Goal: Information Seeking & Learning: Compare options

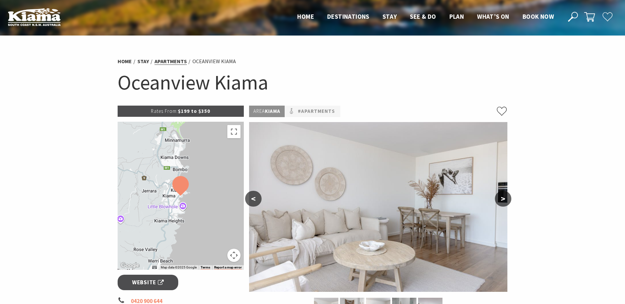
click at [168, 64] on link "Apartments" at bounding box center [170, 61] width 32 height 7
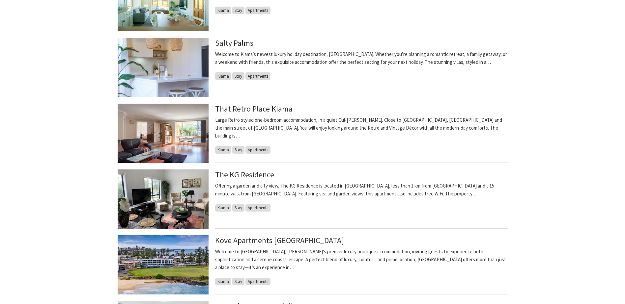
scroll to position [232, 0]
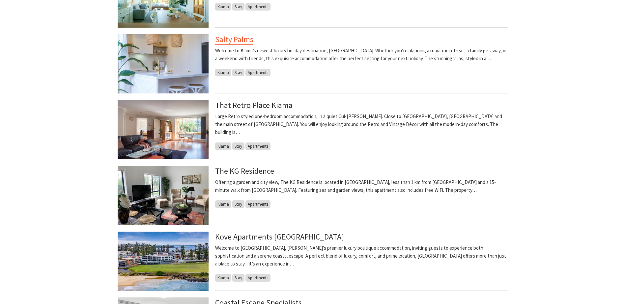
click at [231, 40] on link "Salty Palms" at bounding box center [234, 39] width 38 height 11
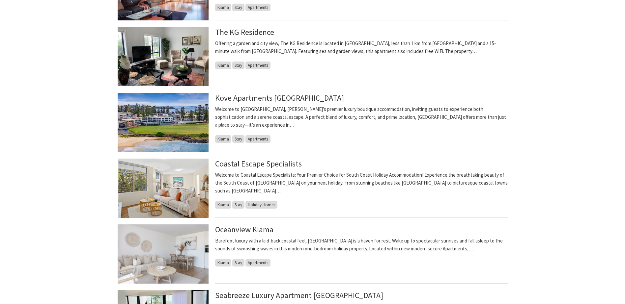
scroll to position [398, 0]
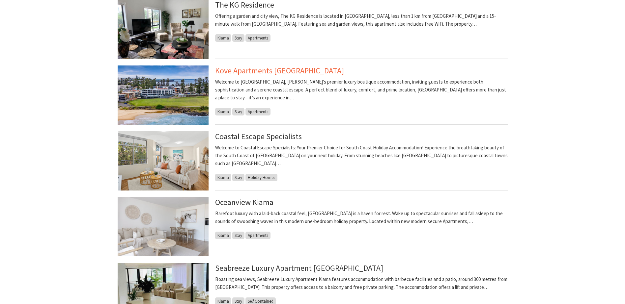
click at [281, 69] on link "Kove Apartments [GEOGRAPHIC_DATA]" at bounding box center [279, 71] width 129 height 11
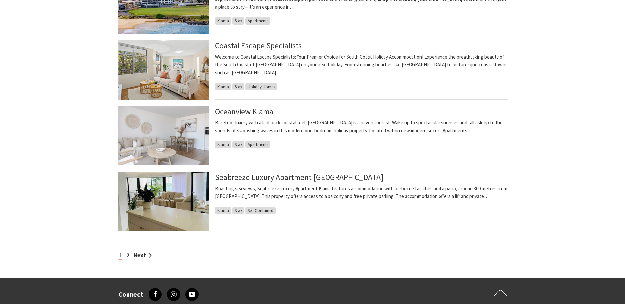
scroll to position [490, 0]
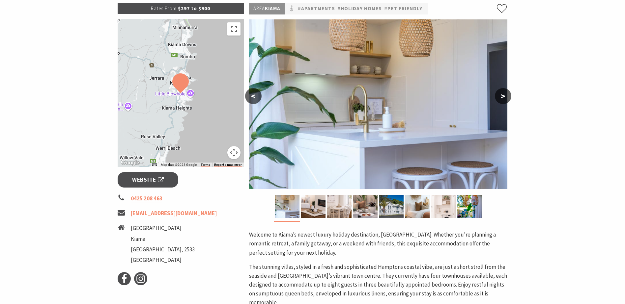
scroll to position [103, 0]
click at [506, 95] on button ">" at bounding box center [503, 96] width 16 height 16
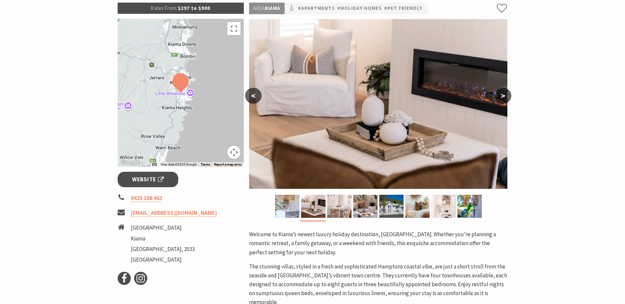
click at [506, 95] on button ">" at bounding box center [503, 96] width 16 height 16
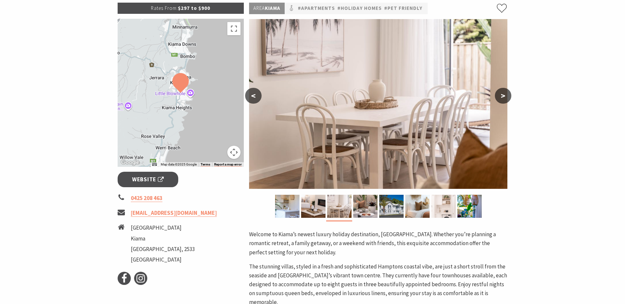
click at [506, 95] on button ">" at bounding box center [503, 96] width 16 height 16
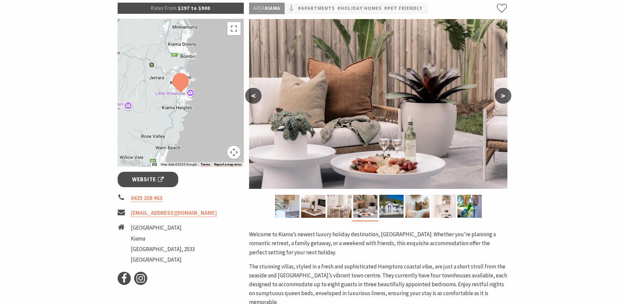
click at [506, 95] on button ">" at bounding box center [503, 96] width 16 height 16
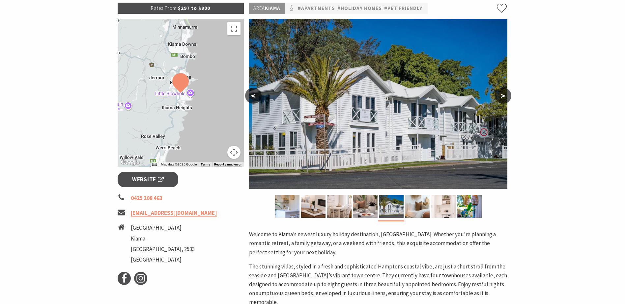
click at [506, 95] on button ">" at bounding box center [503, 96] width 16 height 16
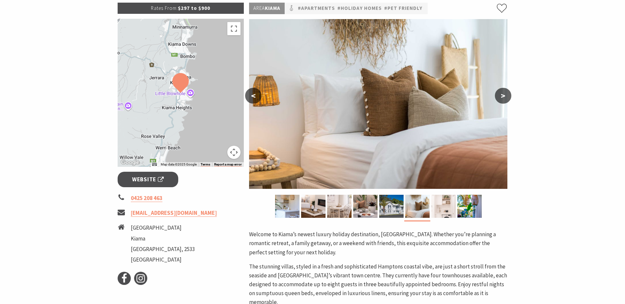
click at [506, 95] on button ">" at bounding box center [503, 96] width 16 height 16
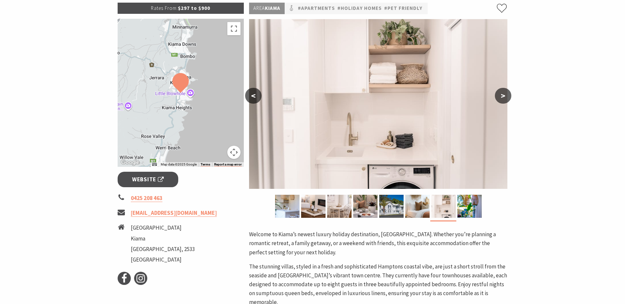
click at [506, 95] on button ">" at bounding box center [503, 96] width 16 height 16
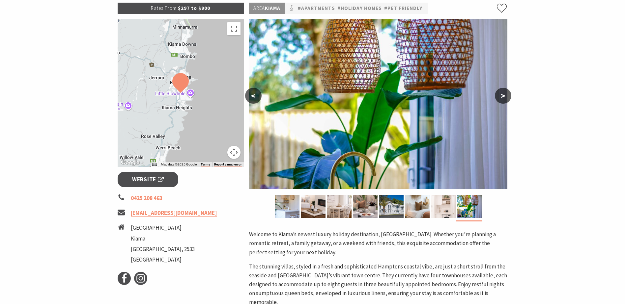
click at [506, 95] on button ">" at bounding box center [503, 96] width 16 height 16
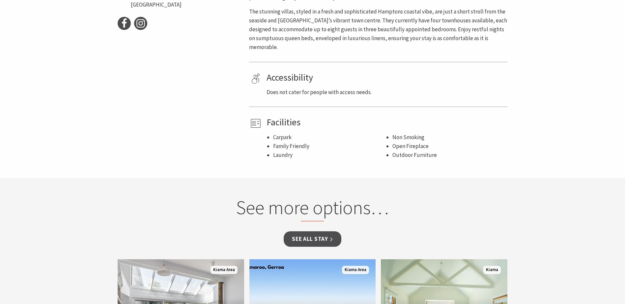
scroll to position [359, 0]
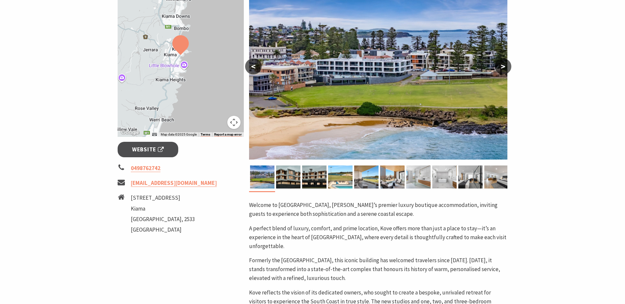
scroll to position [145, 0]
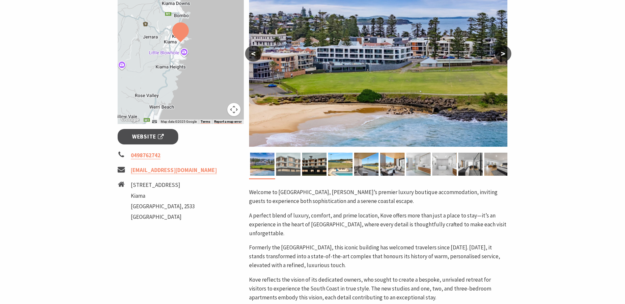
click at [286, 166] on img at bounding box center [288, 164] width 24 height 23
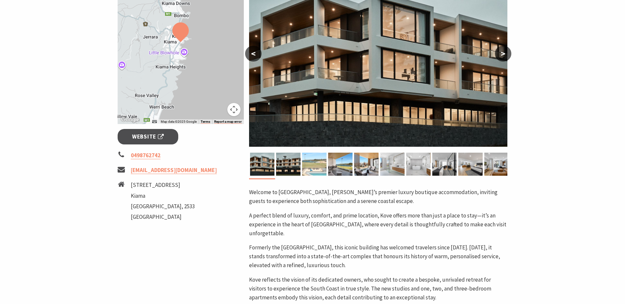
click at [316, 168] on img at bounding box center [314, 164] width 24 height 23
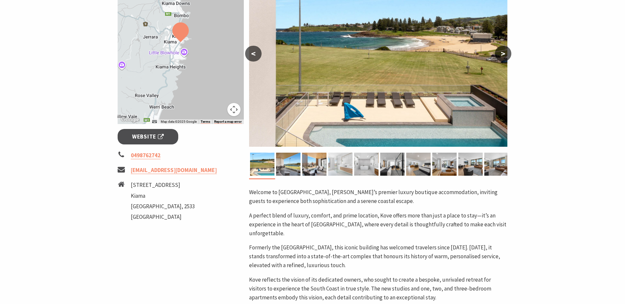
click at [340, 168] on img at bounding box center [340, 164] width 24 height 23
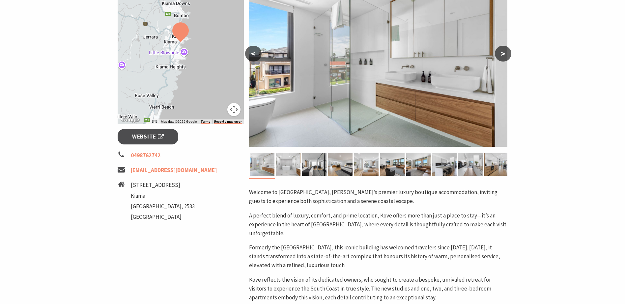
click at [355, 167] on img at bounding box center [366, 164] width 24 height 23
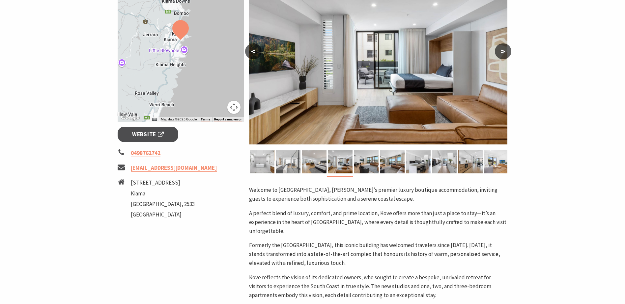
scroll to position [0, 0]
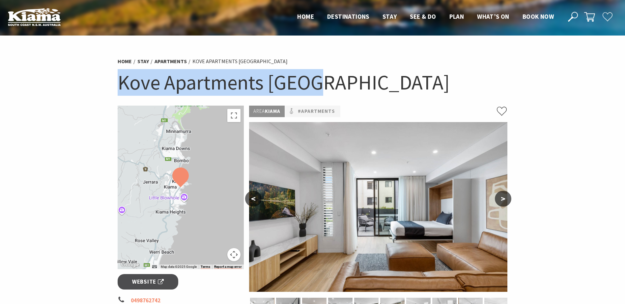
drag, startPoint x: 118, startPoint y: 82, endPoint x: 350, endPoint y: 76, distance: 231.6
click at [350, 76] on h1 "Kove Apartments [GEOGRAPHIC_DATA]" at bounding box center [313, 82] width 390 height 27
